Goal: Information Seeking & Learning: Learn about a topic

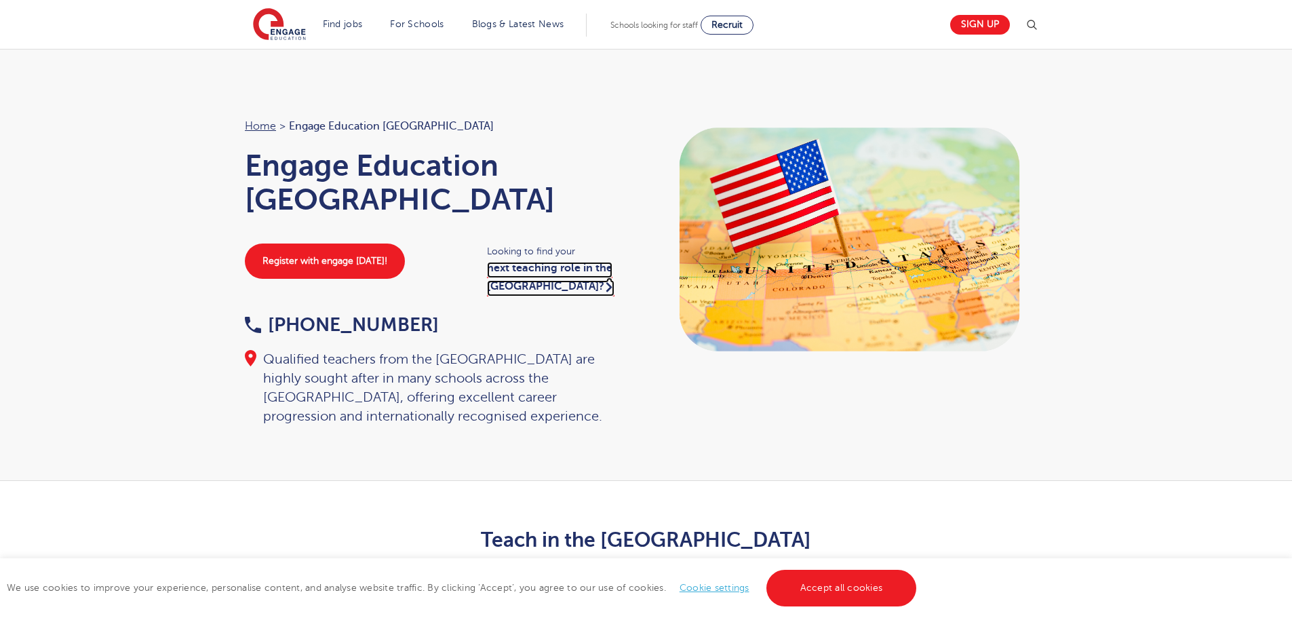
click at [515, 262] on link "next teaching role in the UK?" at bounding box center [550, 279] width 127 height 34
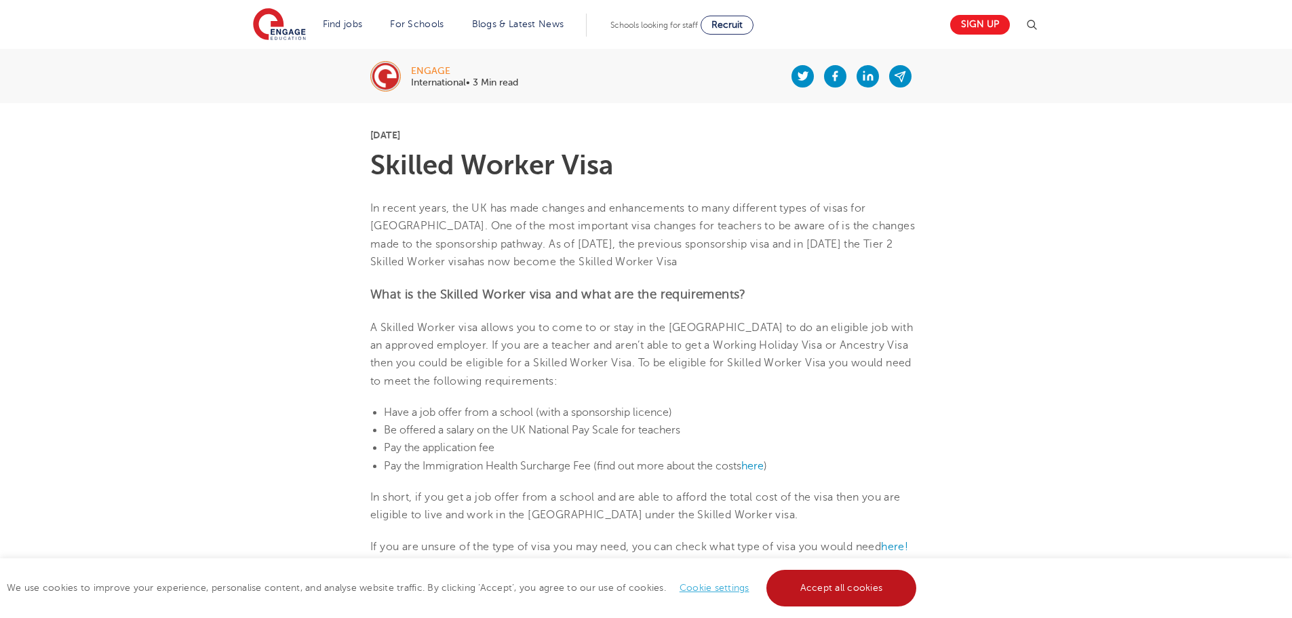
click at [873, 593] on link "Accept all cookies" at bounding box center [841, 588] width 151 height 37
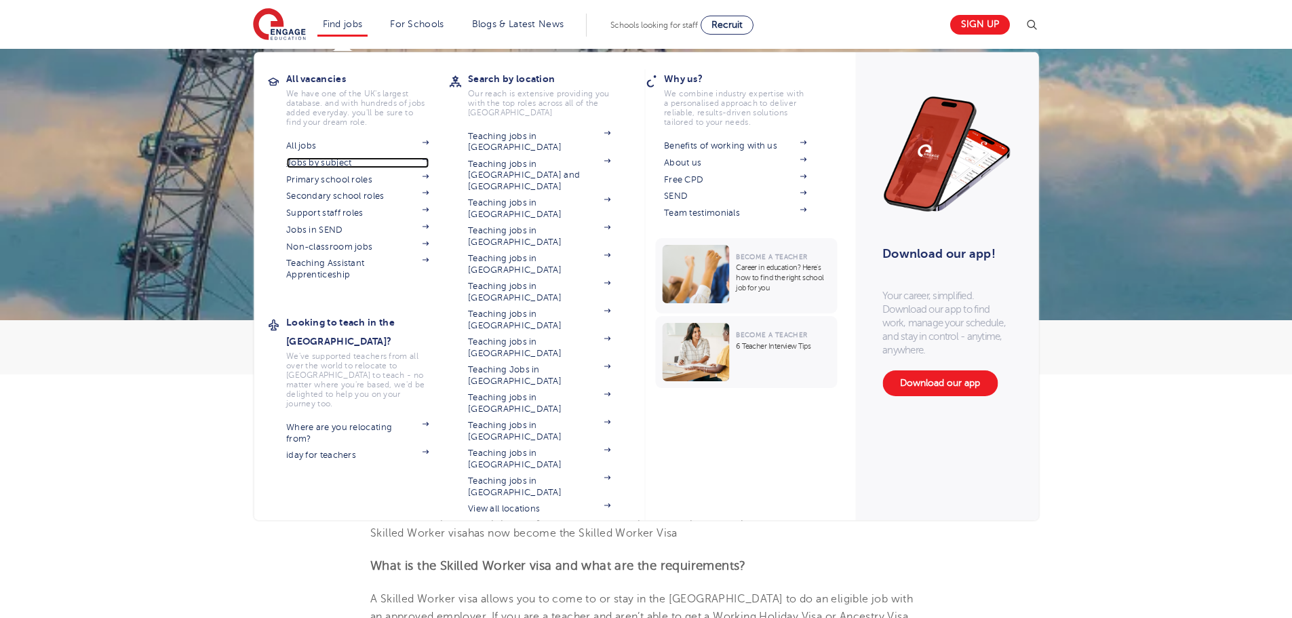
click at [327, 167] on link "Jobs by subject" at bounding box center [357, 162] width 142 height 11
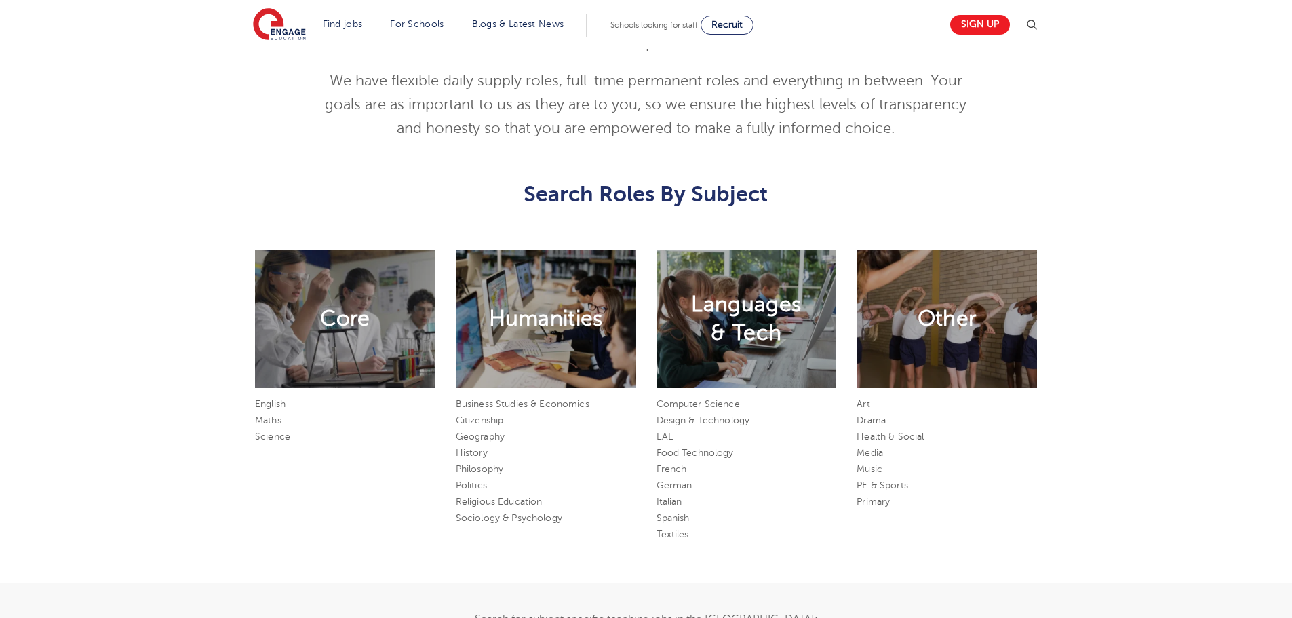
scroll to position [610, 0]
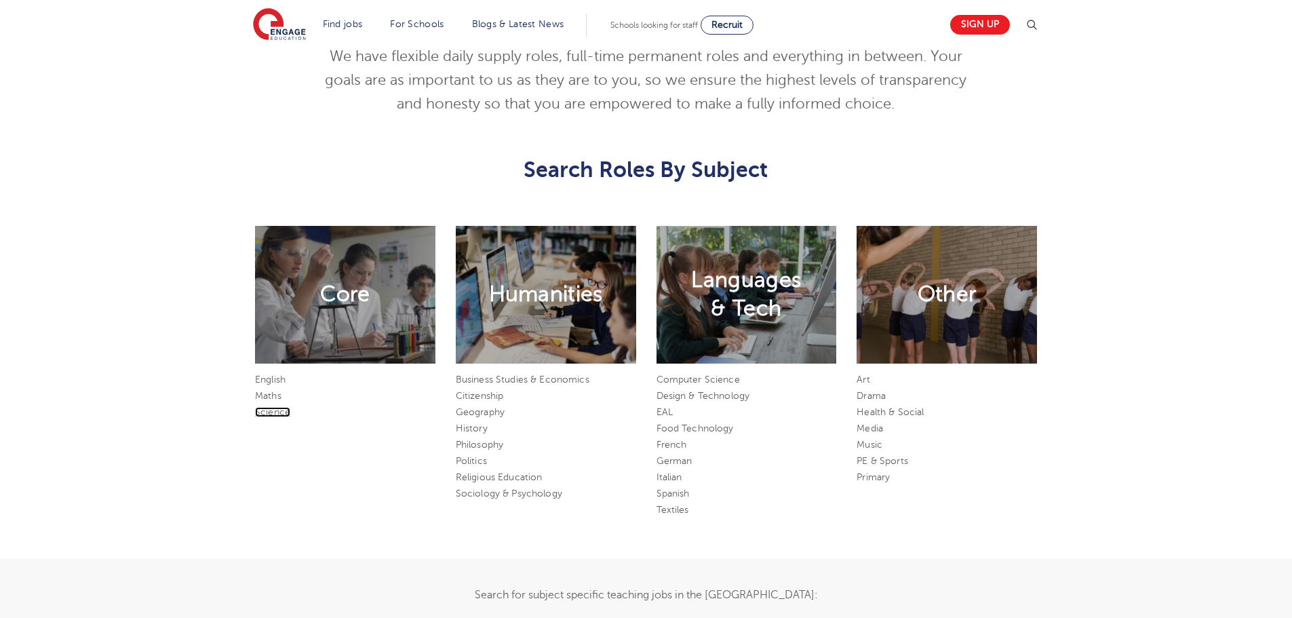
click at [275, 415] on link "Science" at bounding box center [272, 412] width 35 height 10
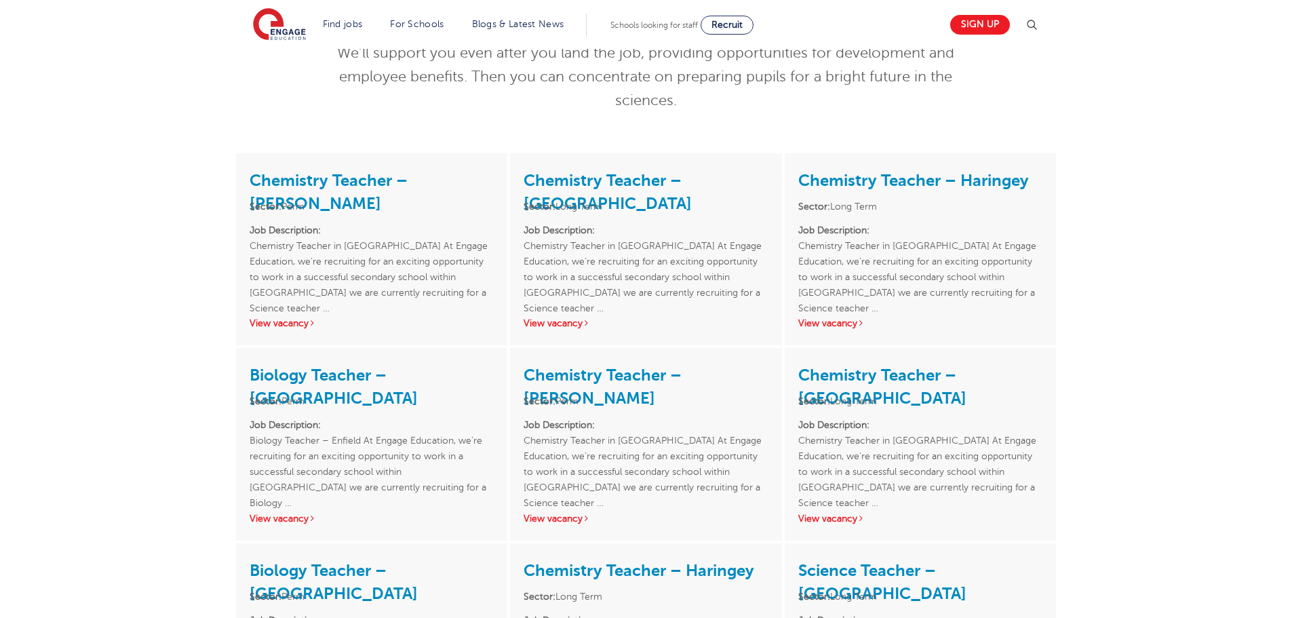
scroll to position [203, 0]
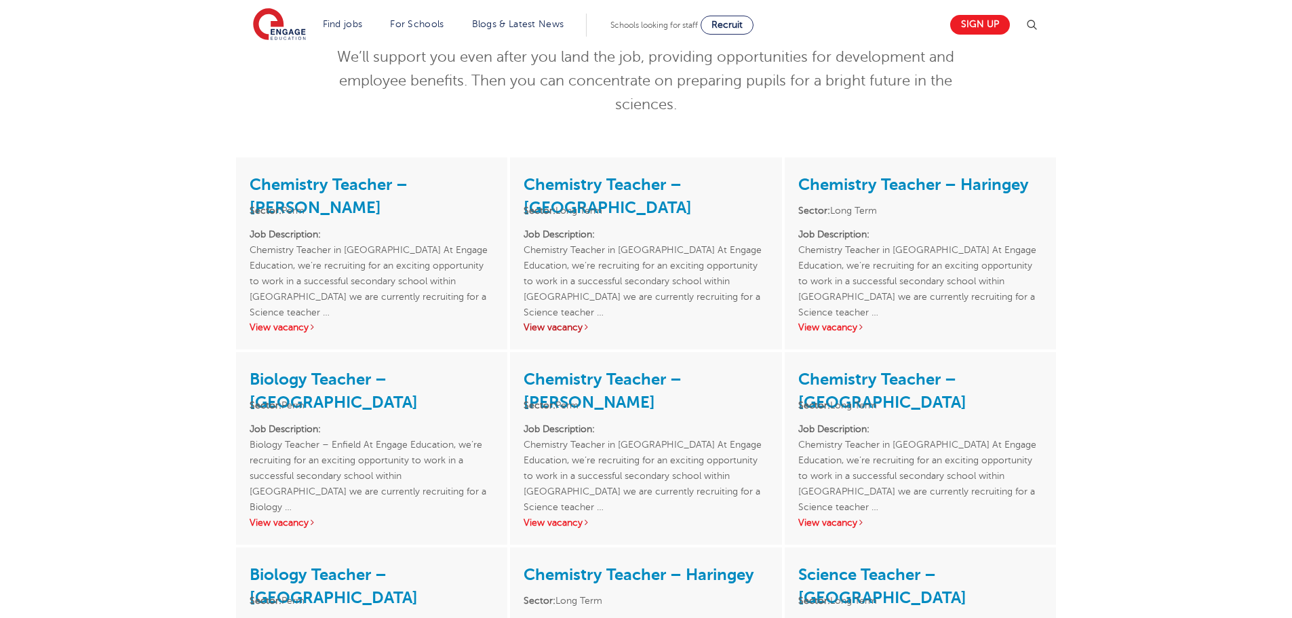
click at [549, 330] on link "View vacancy" at bounding box center [556, 327] width 66 height 10
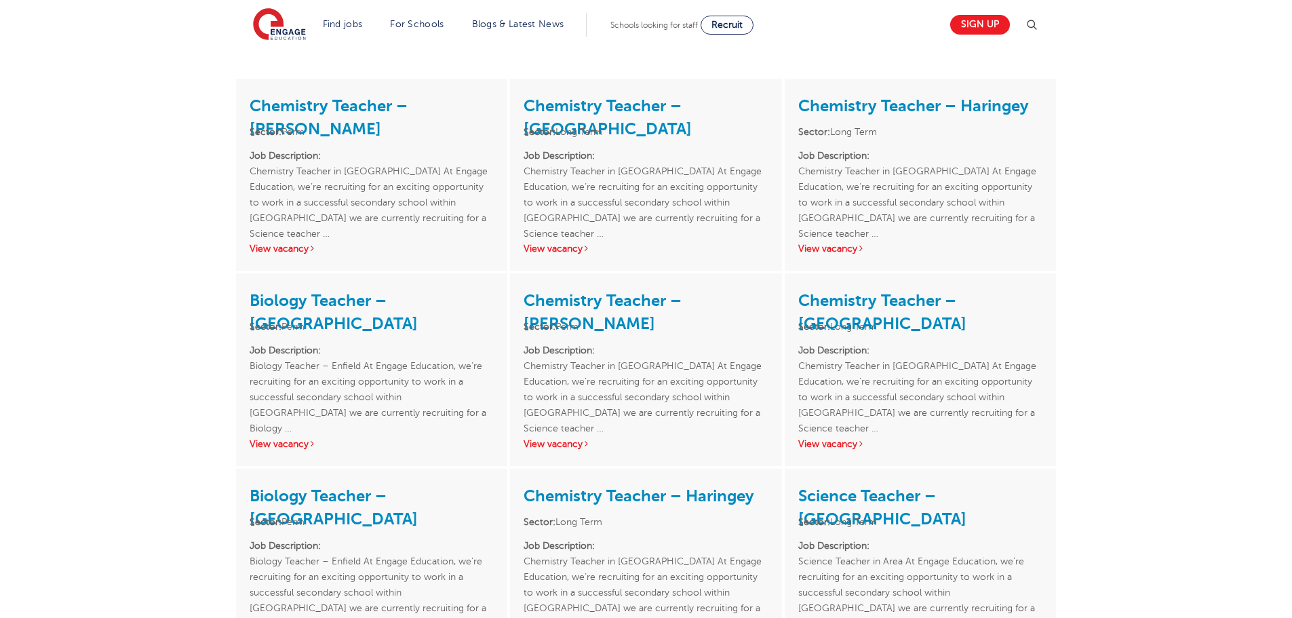
scroll to position [407, 0]
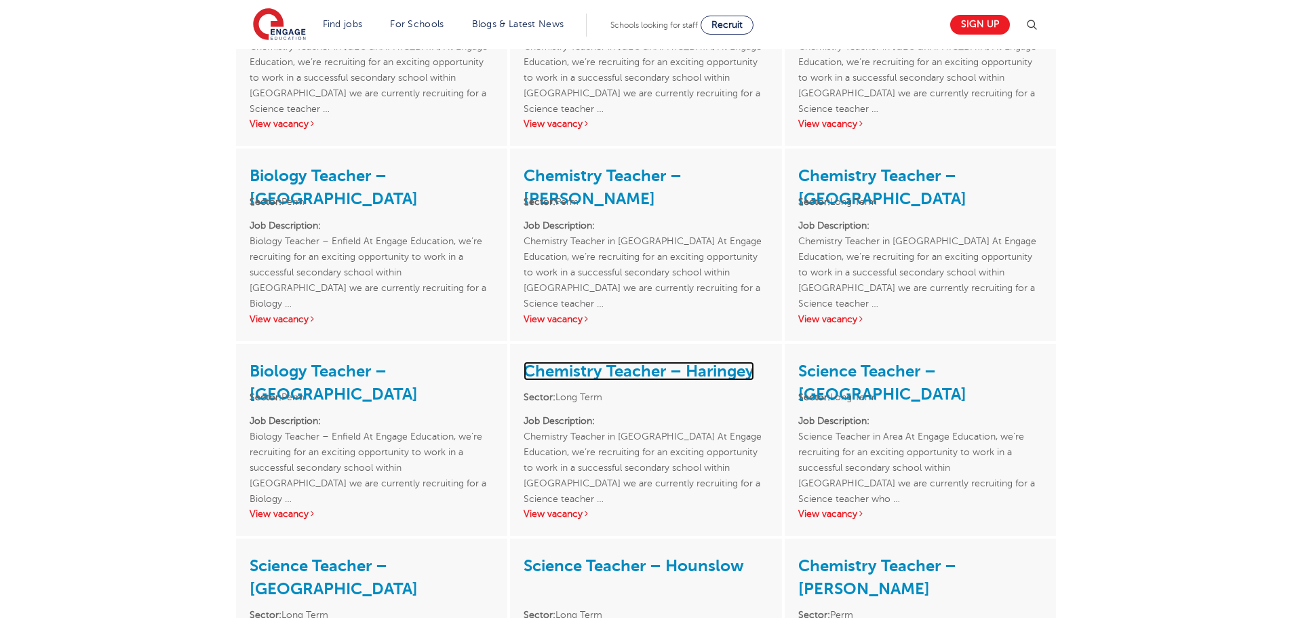
click at [638, 370] on link "Chemistry Teacher – Haringey" at bounding box center [638, 370] width 231 height 19
click at [816, 513] on link "View vacancy" at bounding box center [831, 514] width 66 height 10
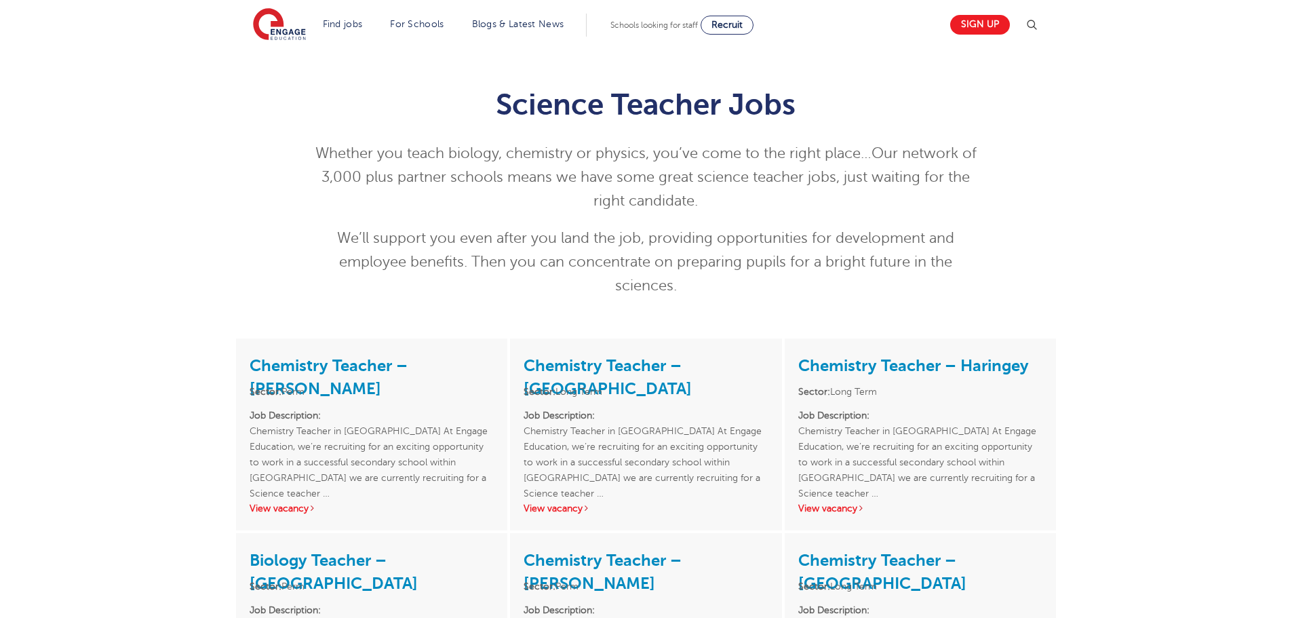
scroll to position [0, 0]
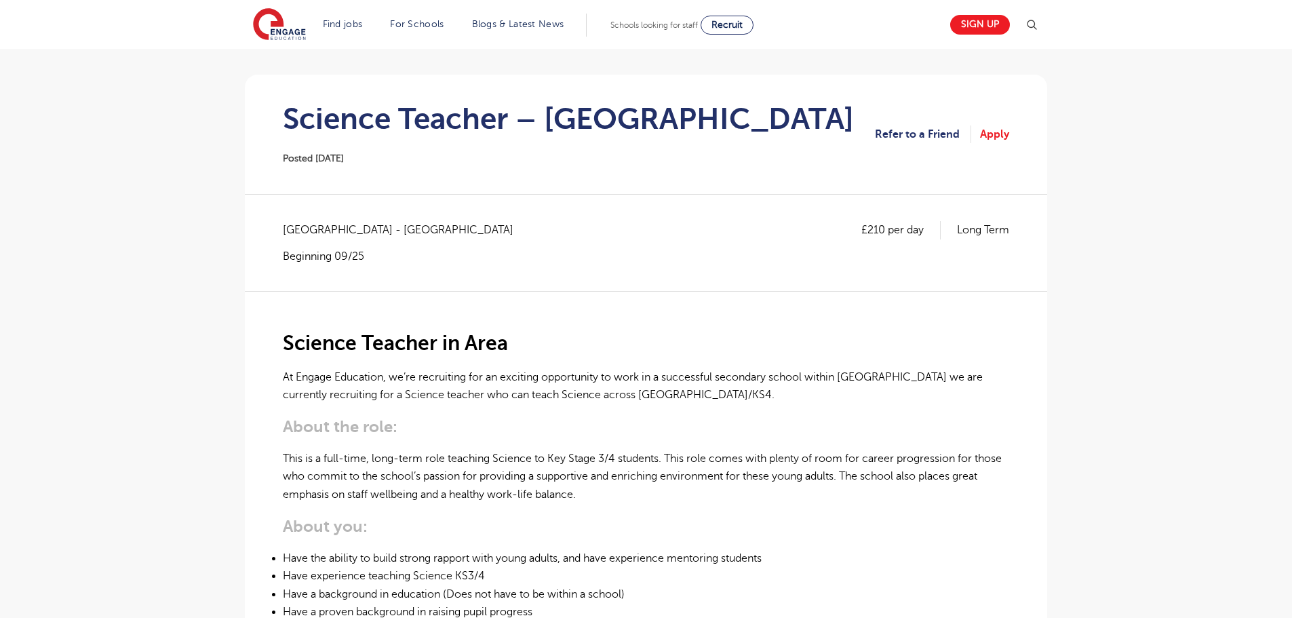
scroll to position [68, 0]
